Goal: Task Accomplishment & Management: Manage account settings

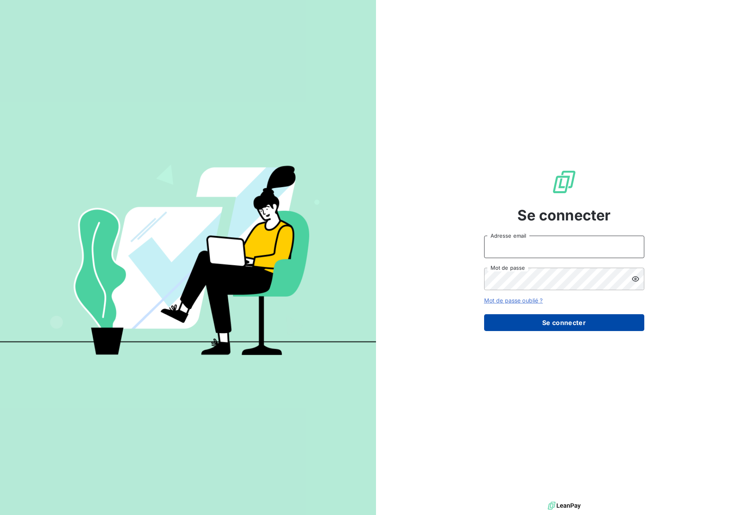
type input "[PERSON_NAME][EMAIL_ADDRESS][DOMAIN_NAME]"
click at [548, 324] on button "Se connecter" at bounding box center [564, 322] width 160 height 17
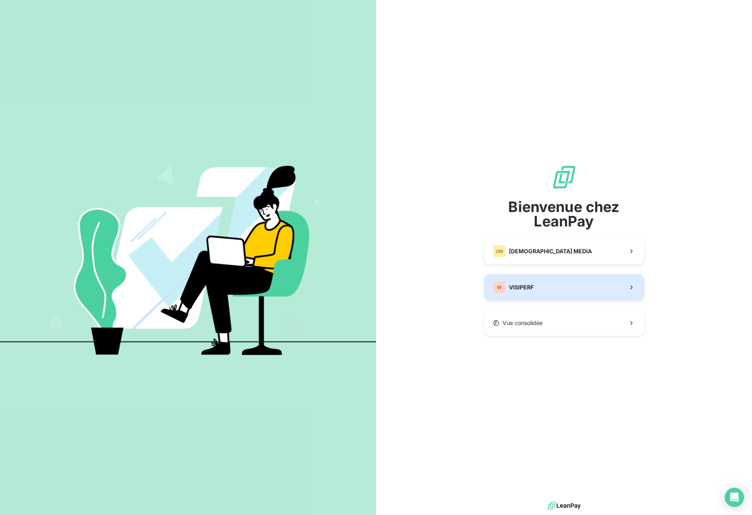
click at [560, 285] on button "VI VISIPERF" at bounding box center [564, 287] width 160 height 26
